Goal: Find specific page/section: Find specific page/section

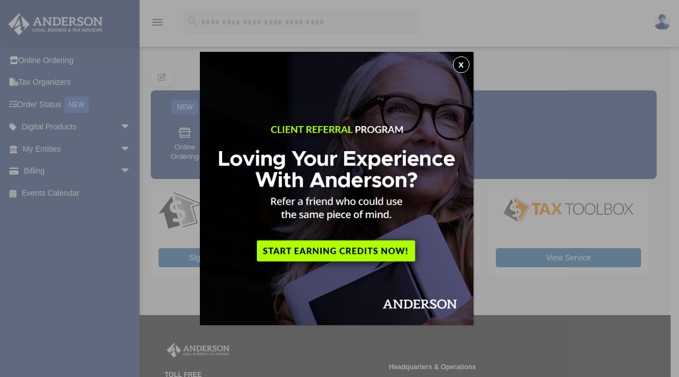
click at [467, 60] on button "x" at bounding box center [461, 64] width 17 height 17
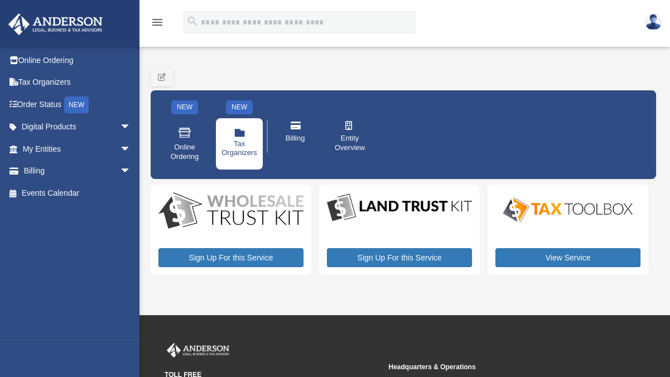
click at [242, 140] on span "Tax Organizers" at bounding box center [240, 149] width 36 height 19
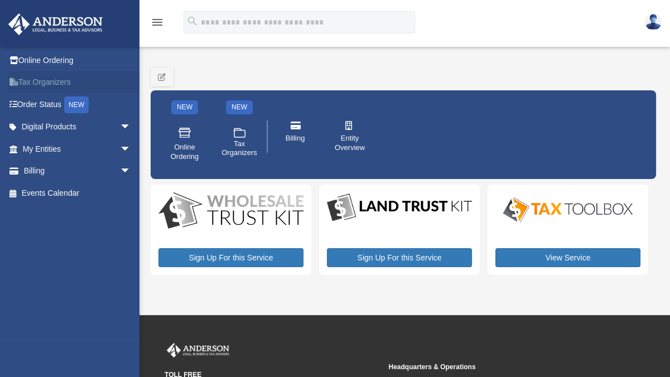
click at [40, 81] on link "Tax Organizers" at bounding box center [78, 82] width 140 height 22
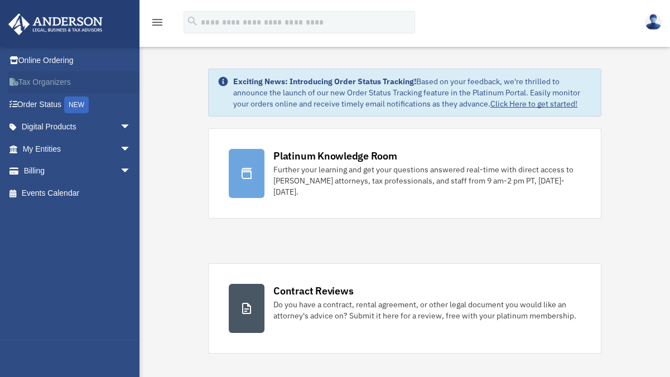
click at [47, 85] on link "Tax Organizers" at bounding box center [78, 82] width 140 height 22
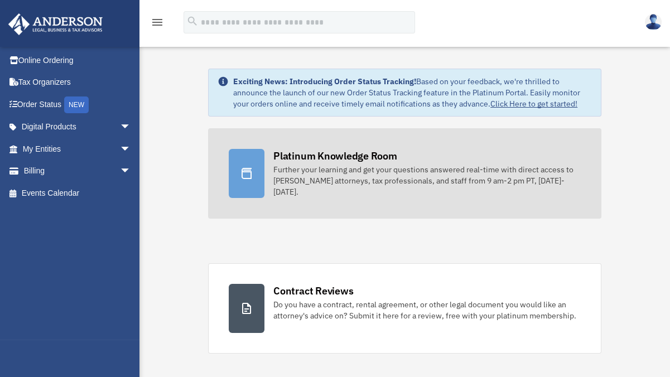
click at [251, 176] on icon at bounding box center [247, 173] width 10 height 11
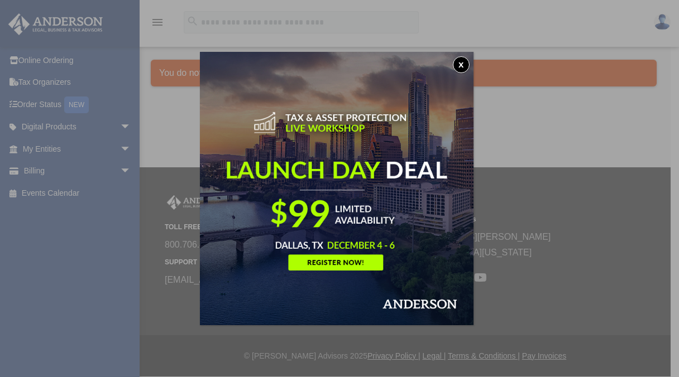
click at [68, 25] on div "x" at bounding box center [339, 188] width 679 height 377
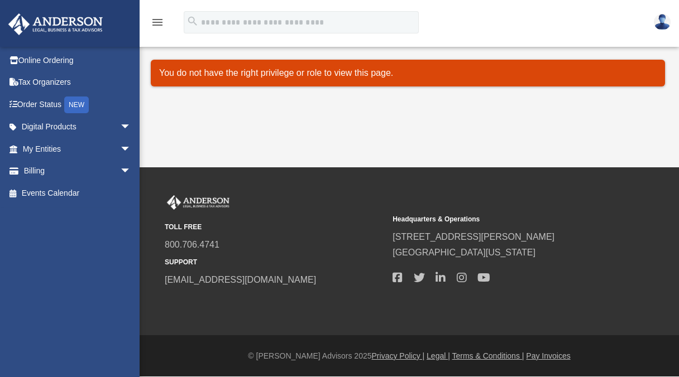
click at [662, 22] on img at bounding box center [662, 22] width 17 height 16
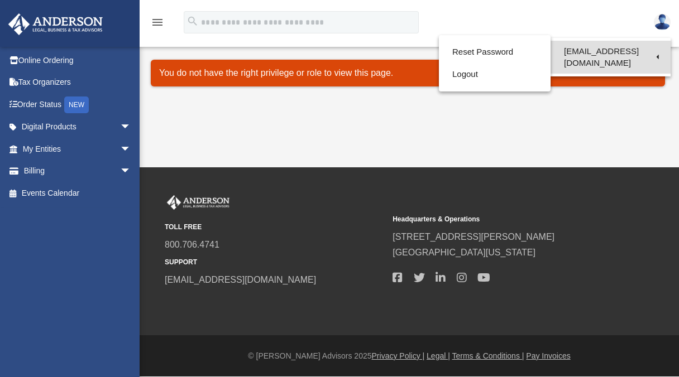
click at [623, 51] on link "[EMAIL_ADDRESS][DOMAIN_NAME]" at bounding box center [610, 57] width 120 height 33
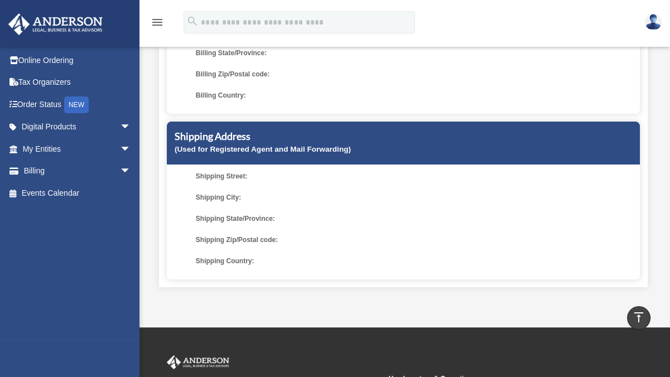
scroll to position [134, 0]
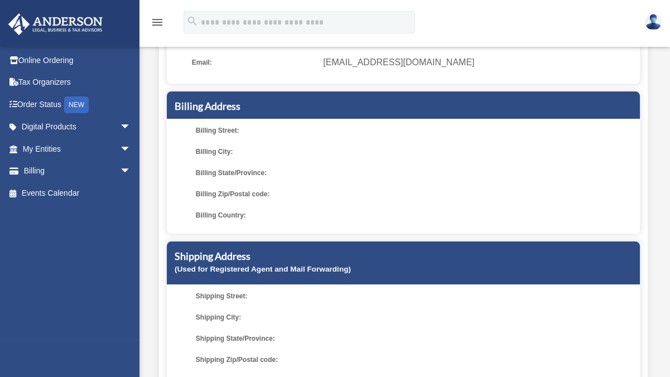
click at [239, 127] on span "Billing Street:" at bounding box center [257, 131] width 123 height 16
click at [242, 130] on span "Billing Street:" at bounding box center [257, 131] width 123 height 16
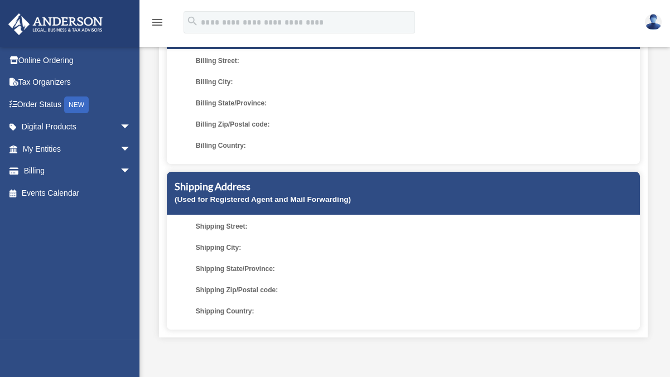
scroll to position [223, 0]
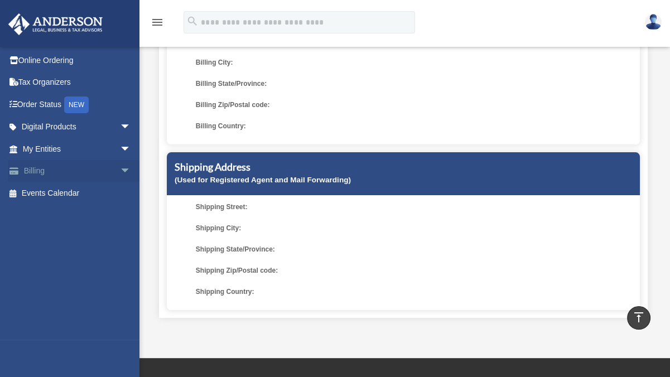
click at [37, 173] on link "Billing arrow_drop_down" at bounding box center [78, 171] width 140 height 22
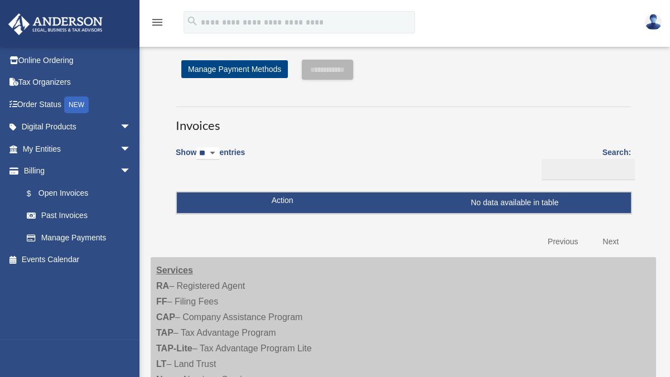
click at [657, 21] on img at bounding box center [653, 22] width 17 height 16
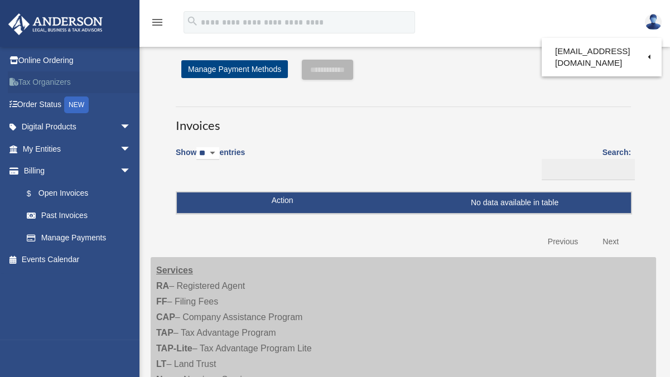
click at [36, 83] on link "Tax Organizers" at bounding box center [78, 82] width 140 height 22
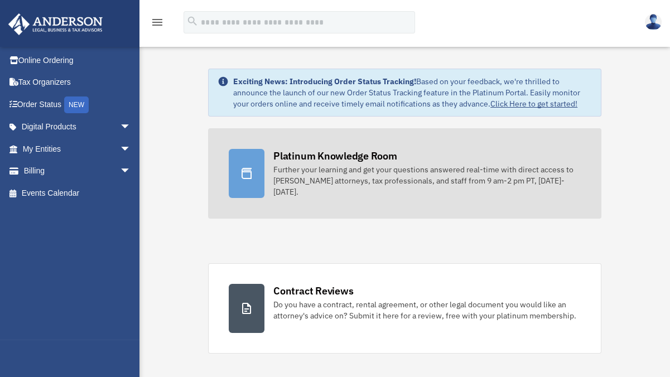
click at [250, 167] on icon at bounding box center [246, 173] width 13 height 13
